Goal: Information Seeking & Learning: Learn about a topic

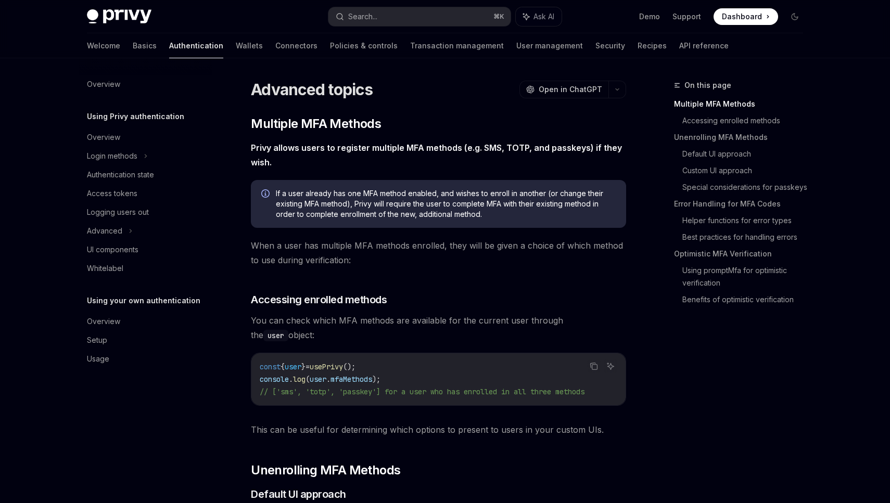
click at [350, 149] on strong "Privy allows users to register multiple MFA methods (e.g. SMS, TOTP, and passke…" at bounding box center [436, 155] width 371 height 25
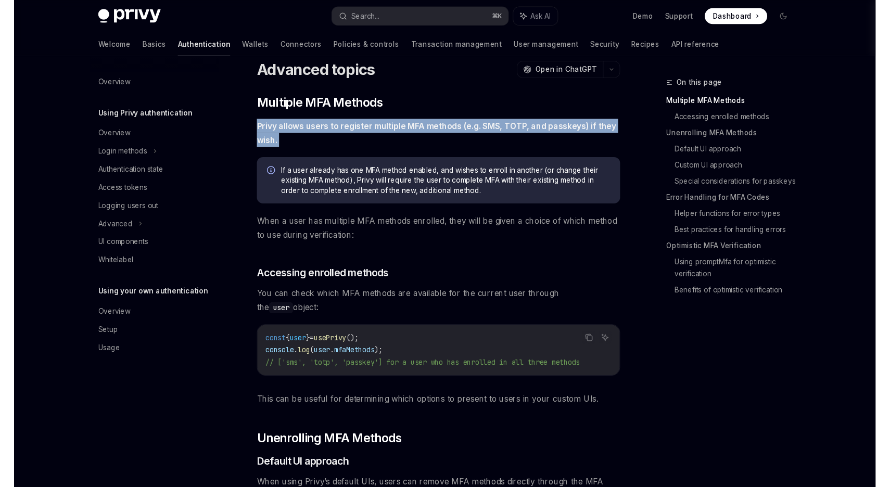
scroll to position [19, 0]
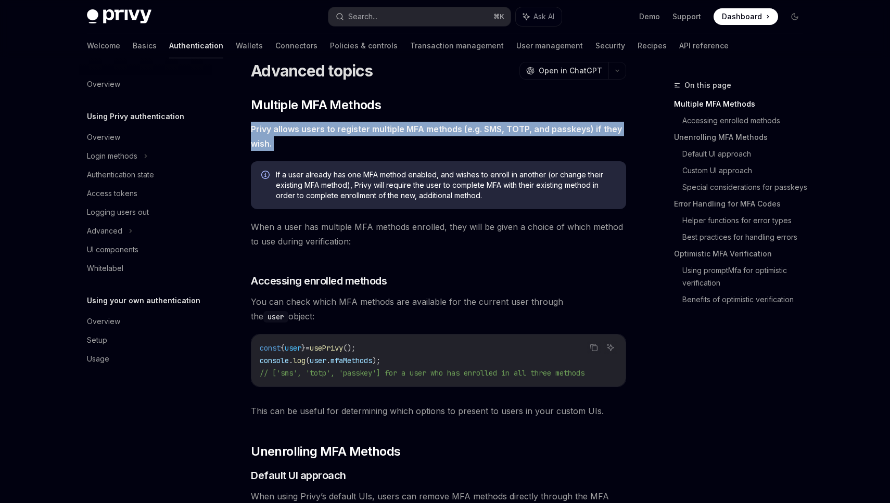
click at [350, 149] on span "Privy allows users to register multiple MFA methods (e.g. SMS, TOTP, and passke…" at bounding box center [438, 136] width 375 height 29
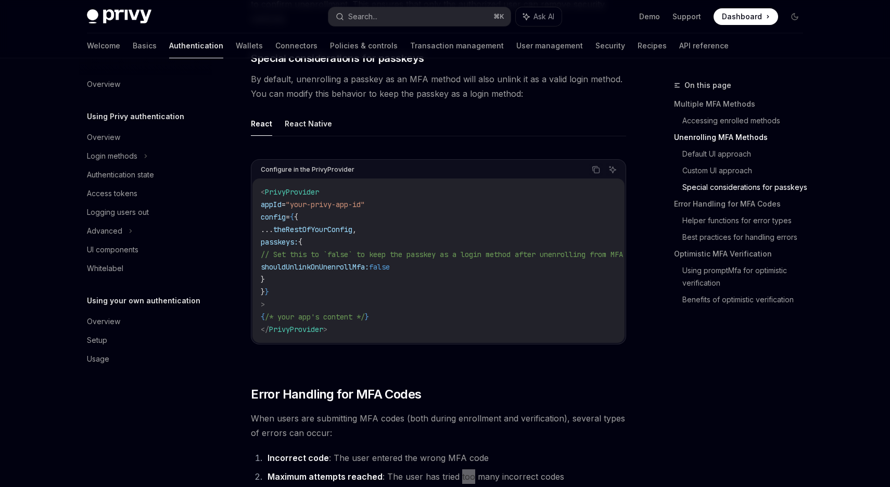
scroll to position [1003, 0]
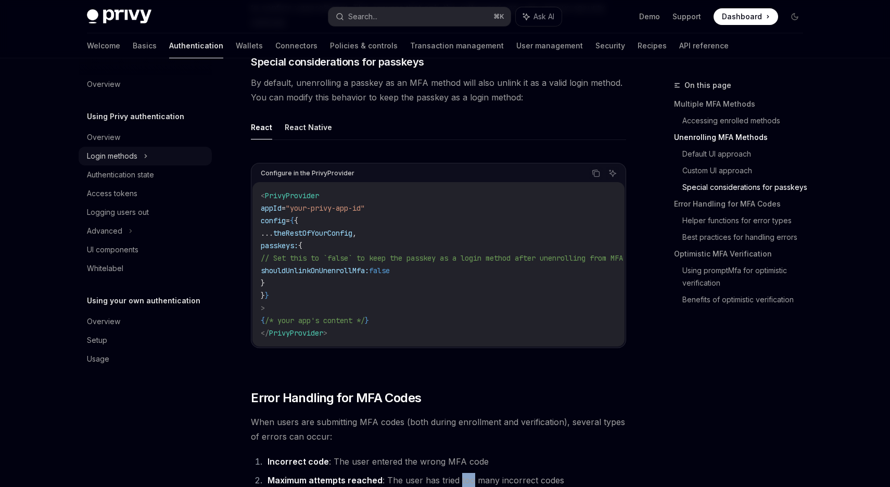
click at [125, 159] on div "Login methods" at bounding box center [112, 156] width 50 height 12
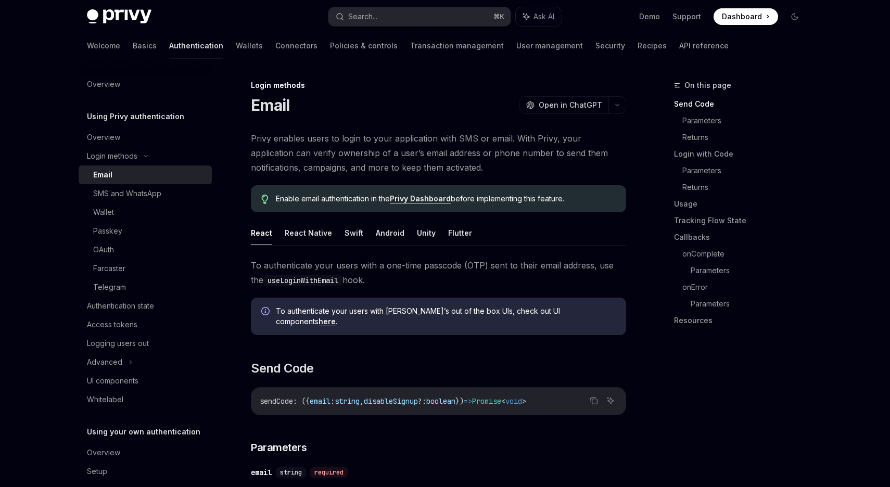
click at [124, 179] on div "Email" at bounding box center [149, 175] width 112 height 12
click at [699, 289] on link "onError" at bounding box center [746, 287] width 129 height 17
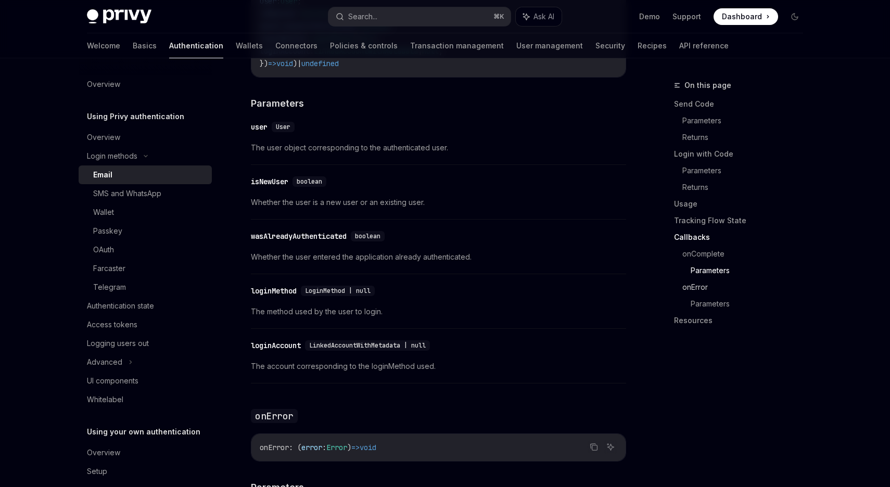
scroll to position [2017, 0]
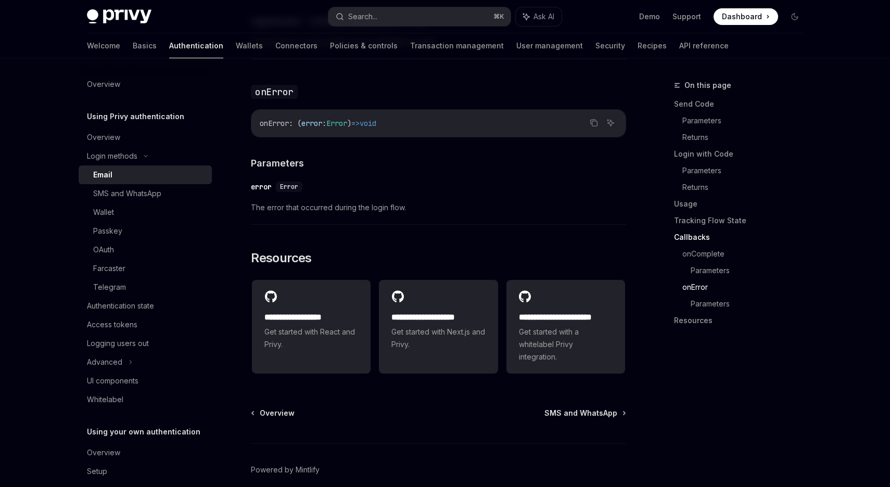
click at [262, 182] on div "error" at bounding box center [261, 187] width 21 height 10
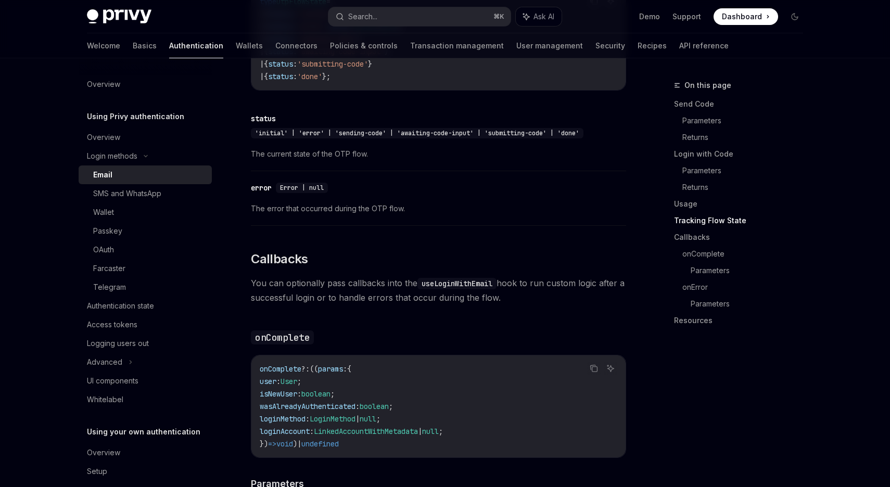
scroll to position [1312, 0]
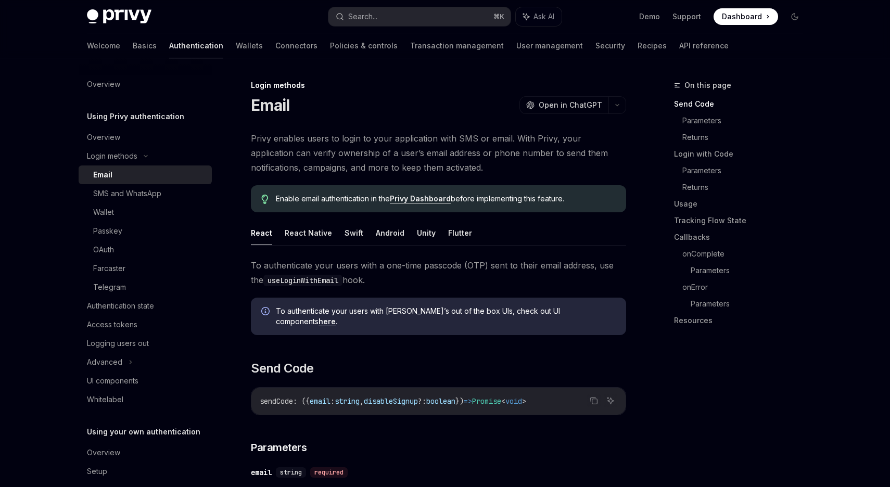
type textarea "*"
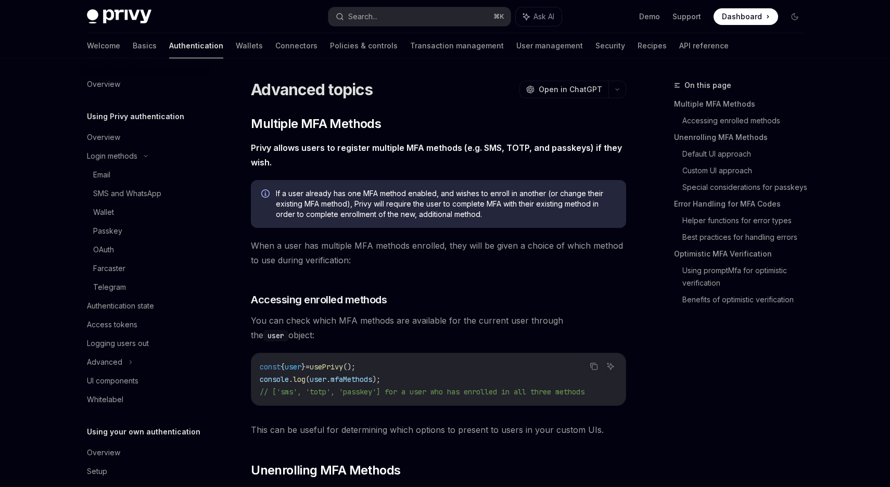
scroll to position [1003, 0]
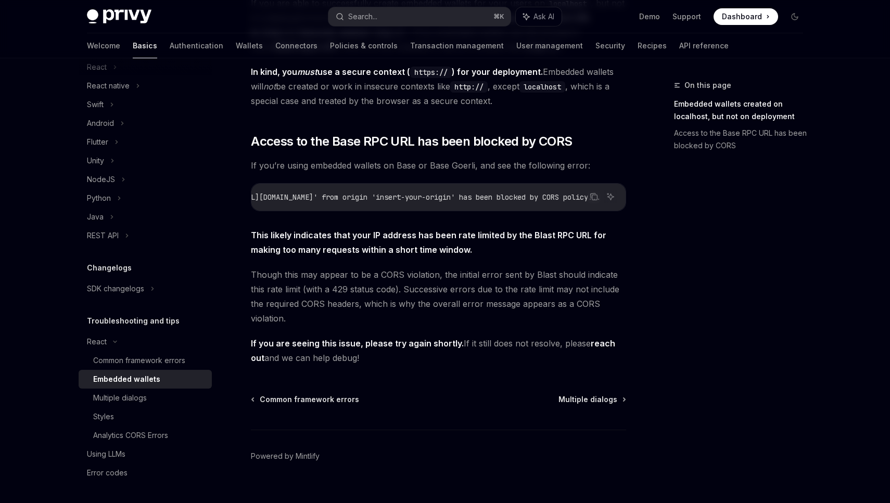
scroll to position [235, 0]
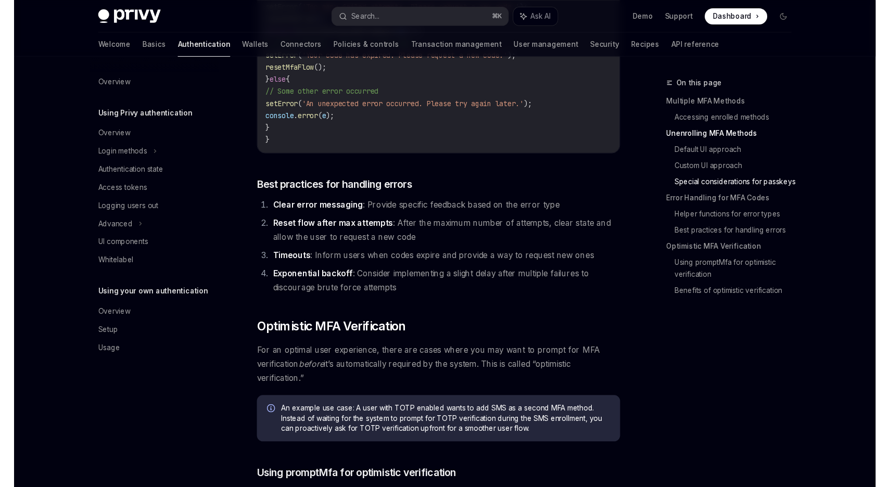
scroll to position [1240, 0]
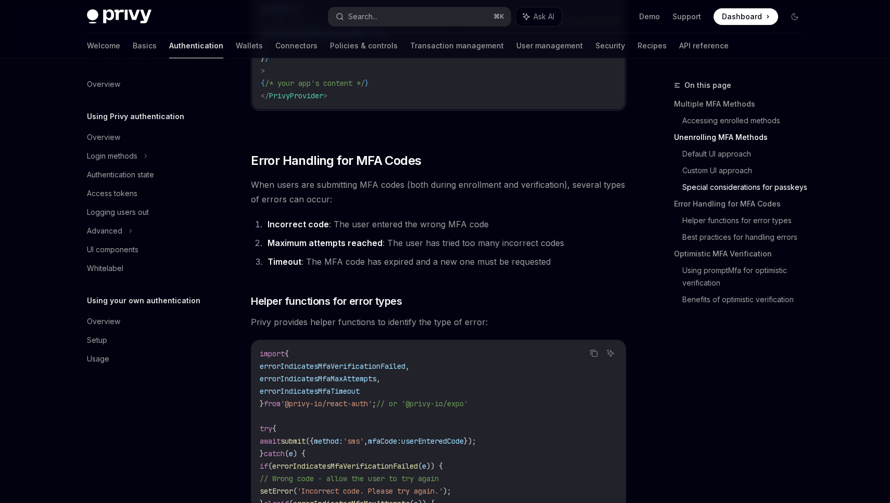
type textarea "*"
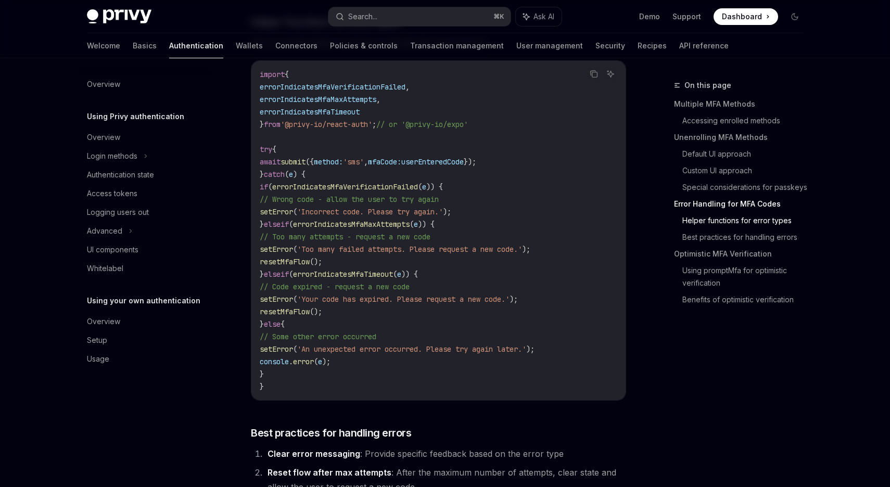
scroll to position [1248, 0]
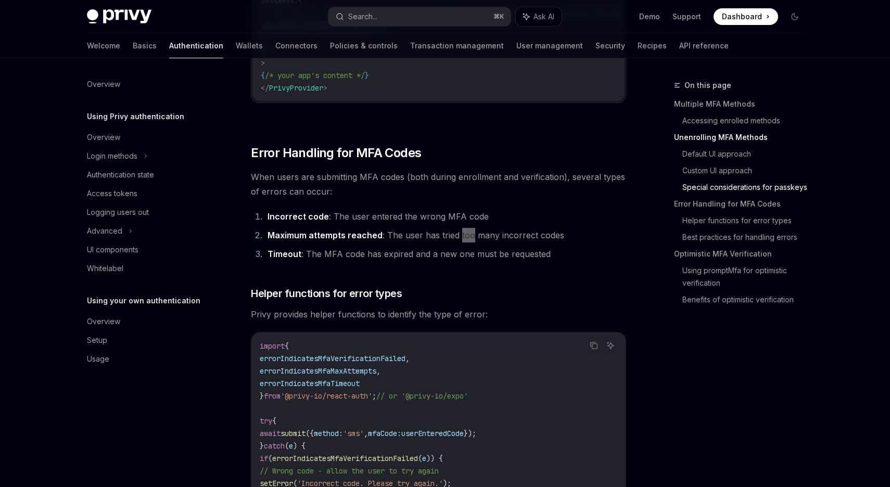
click at [804, 22] on div "Privy Docs home page Search... ⌘ K Ask AI Demo Support Dashboard Dashboard Sear…" at bounding box center [445, 16] width 766 height 33
click at [748, 16] on span "Dashboard" at bounding box center [742, 16] width 40 height 10
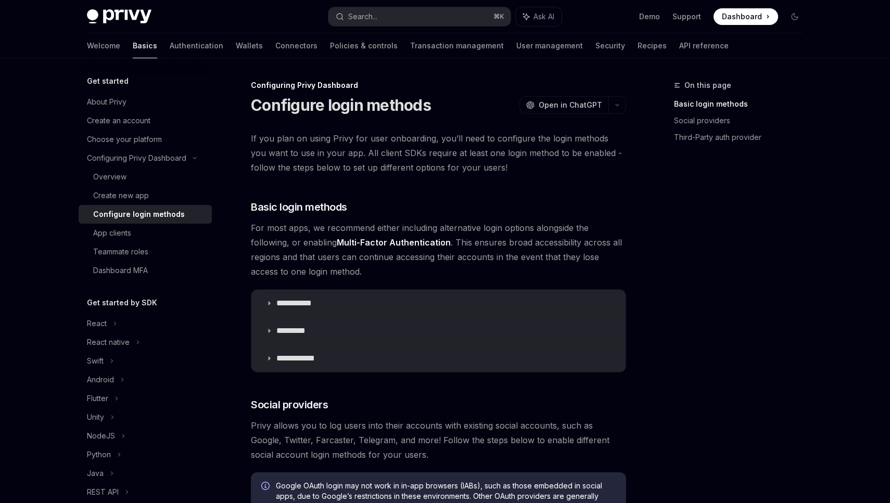
type textarea "*"
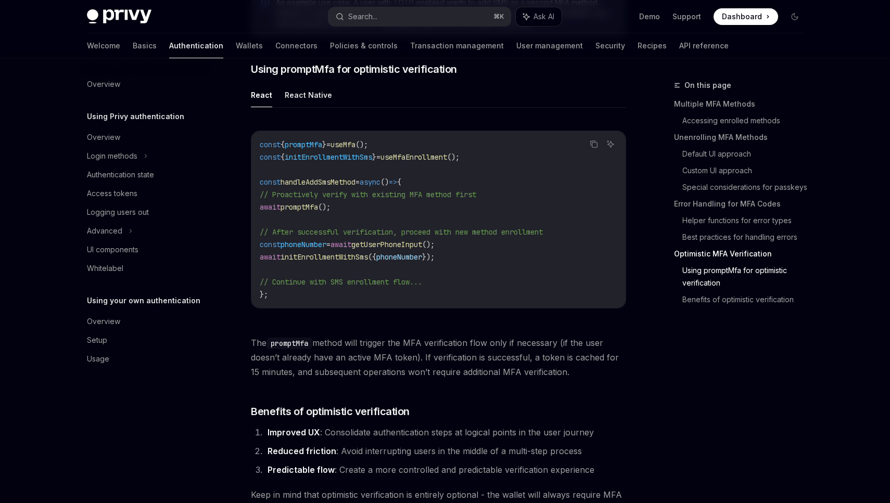
scroll to position [2182, 0]
